Goal: Task Accomplishment & Management: Complete application form

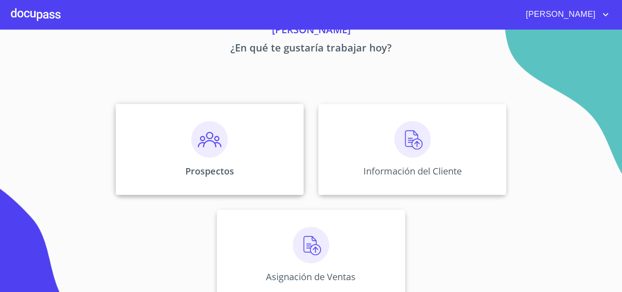
scroll to position [60, 0]
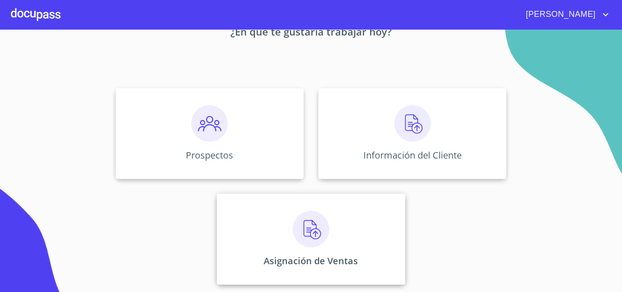
click at [254, 200] on div "Asignación de Ventas" at bounding box center [311, 238] width 188 height 91
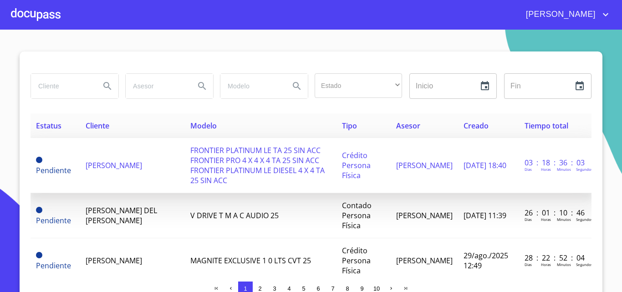
click at [97, 165] on span "[PERSON_NAME]" at bounding box center [114, 165] width 56 height 10
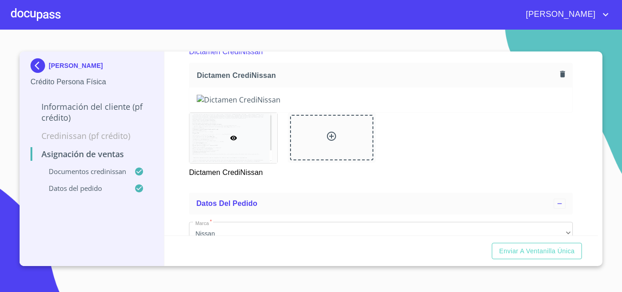
scroll to position [228, 0]
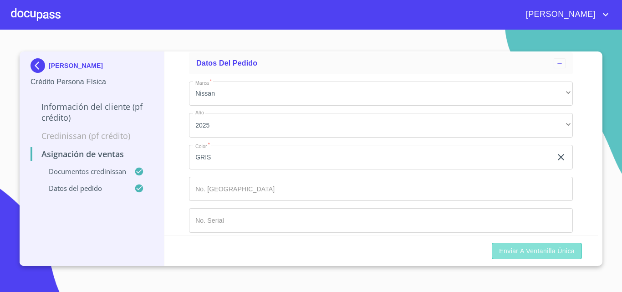
click at [513, 244] on button "Enviar a Ventanilla única" at bounding box center [536, 251] width 90 height 17
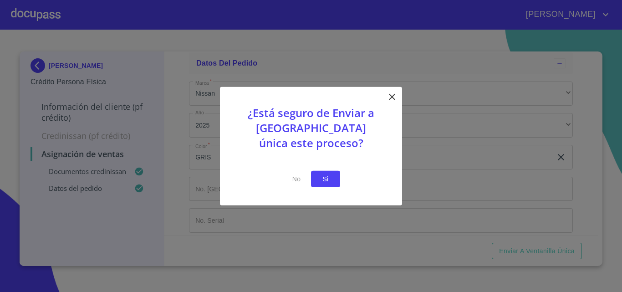
click at [326, 182] on span "Si" at bounding box center [325, 178] width 15 height 11
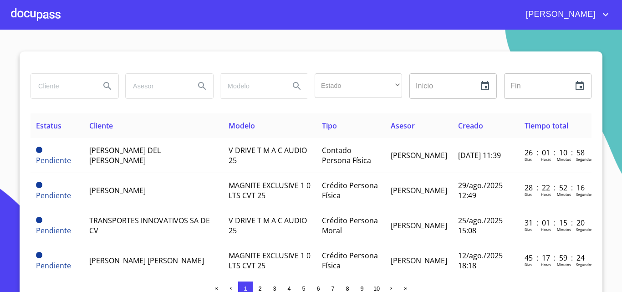
click at [30, 17] on div at bounding box center [36, 14] width 50 height 29
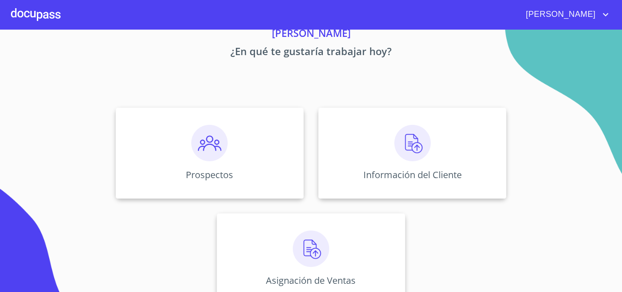
scroll to position [60, 0]
